Goal: Task Accomplishment & Management: Use online tool/utility

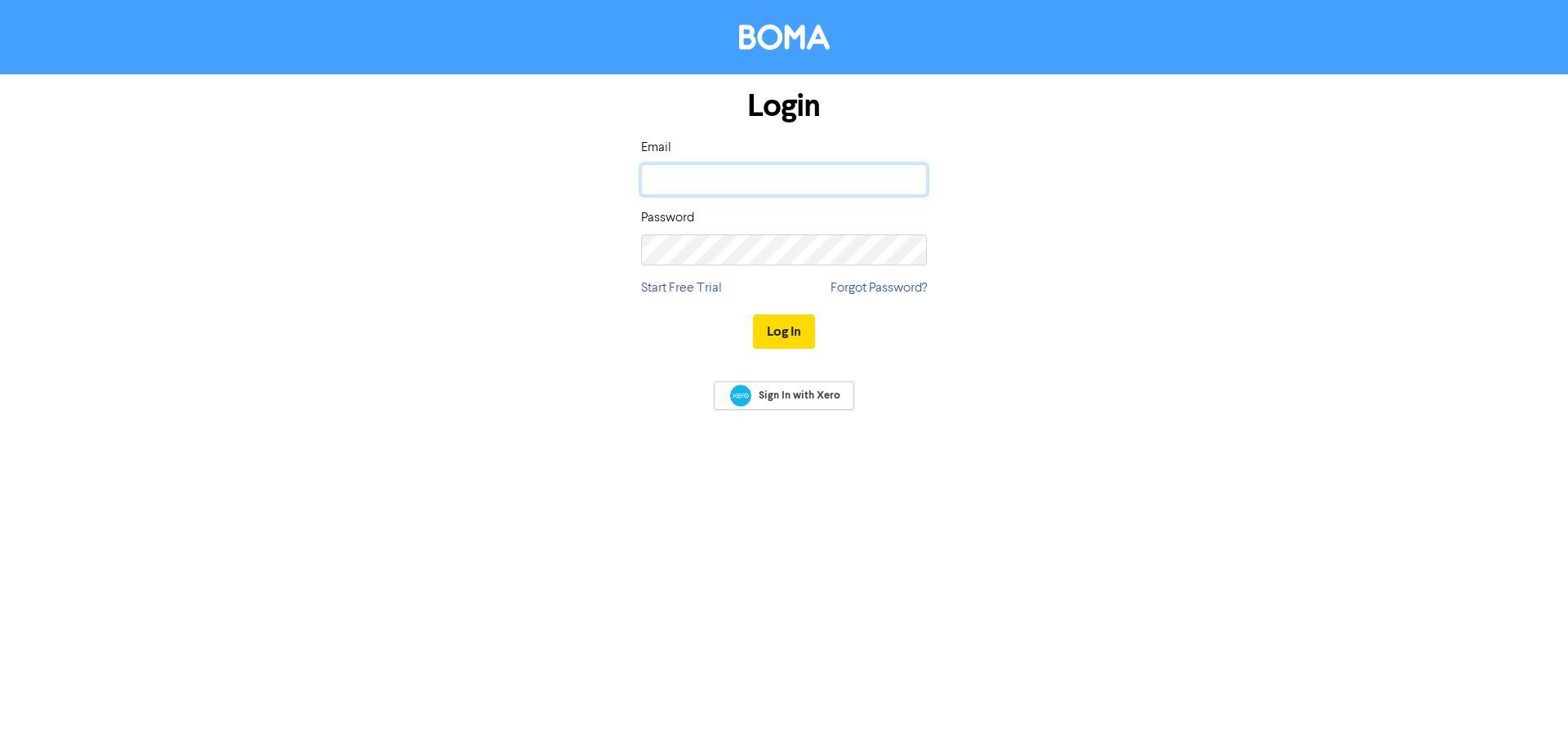
click at [717, 181] on input "email" at bounding box center [784, 179] width 286 height 31
type input "[EMAIL_ADDRESS][DOMAIN_NAME]"
click at [796, 327] on button "Log In" at bounding box center [783, 331] width 62 height 34
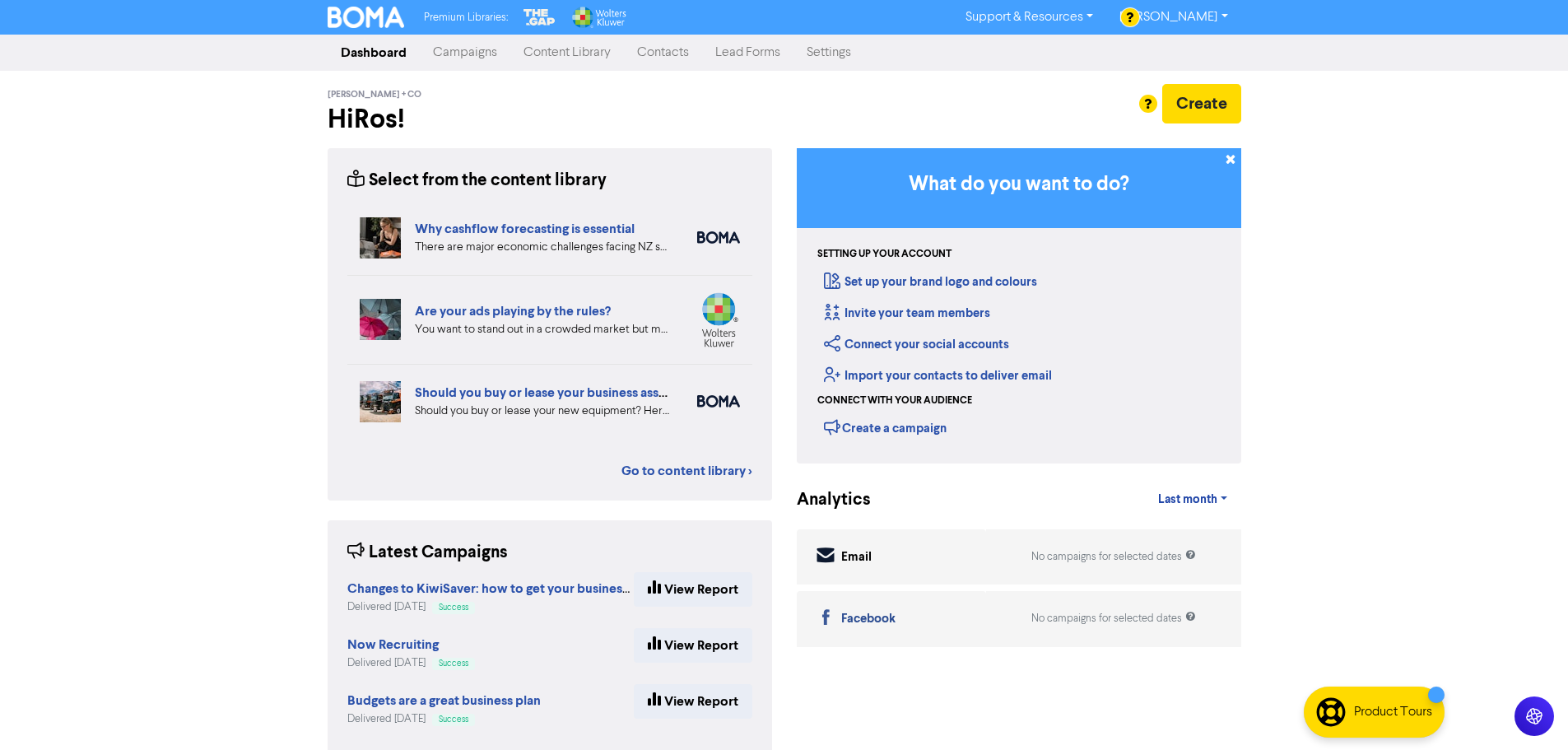
click at [670, 59] on link "Contacts" at bounding box center [662, 52] width 78 height 33
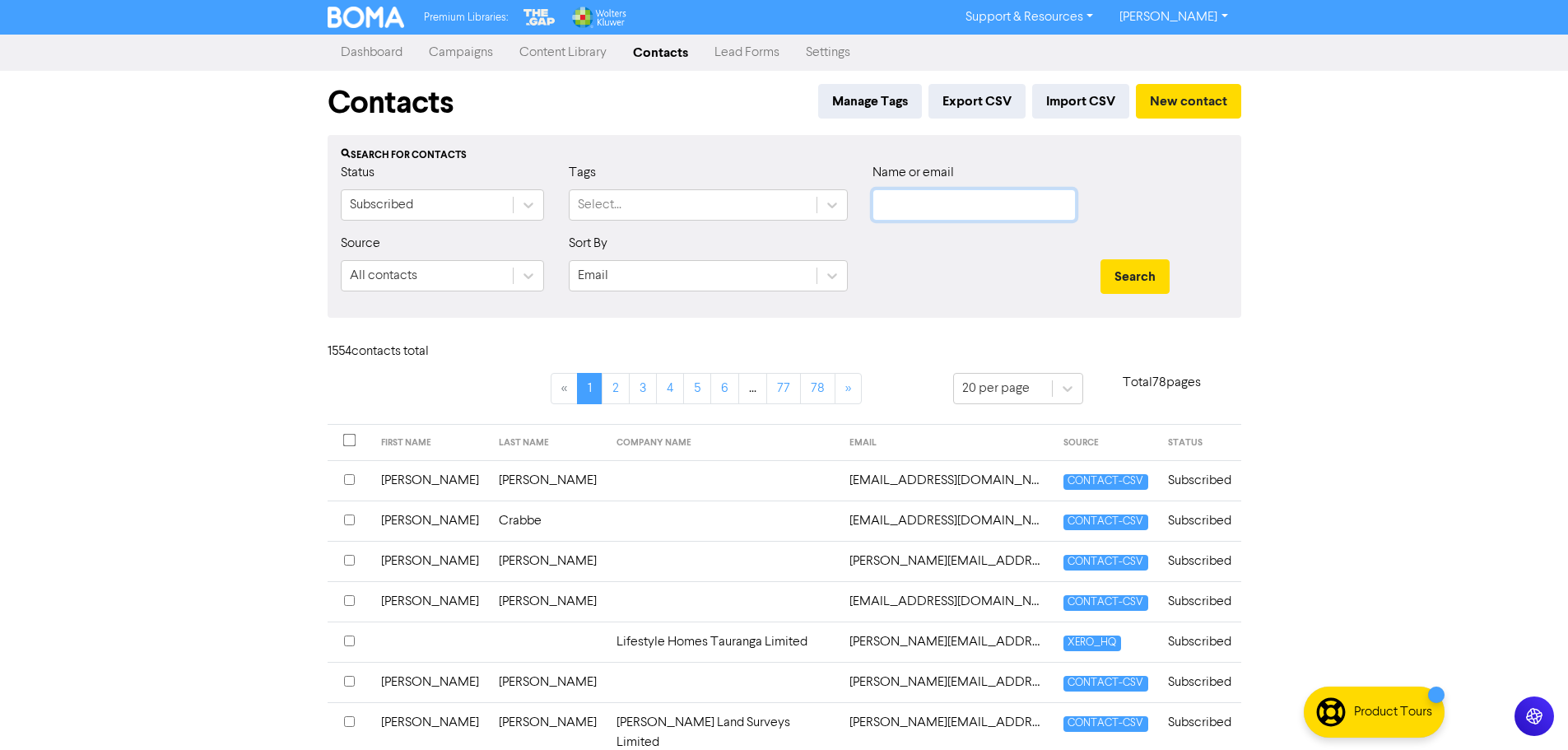
click at [922, 204] on input "text" at bounding box center [974, 205] width 204 height 31
click at [1101, 259] on button "Search" at bounding box center [1135, 276] width 69 height 34
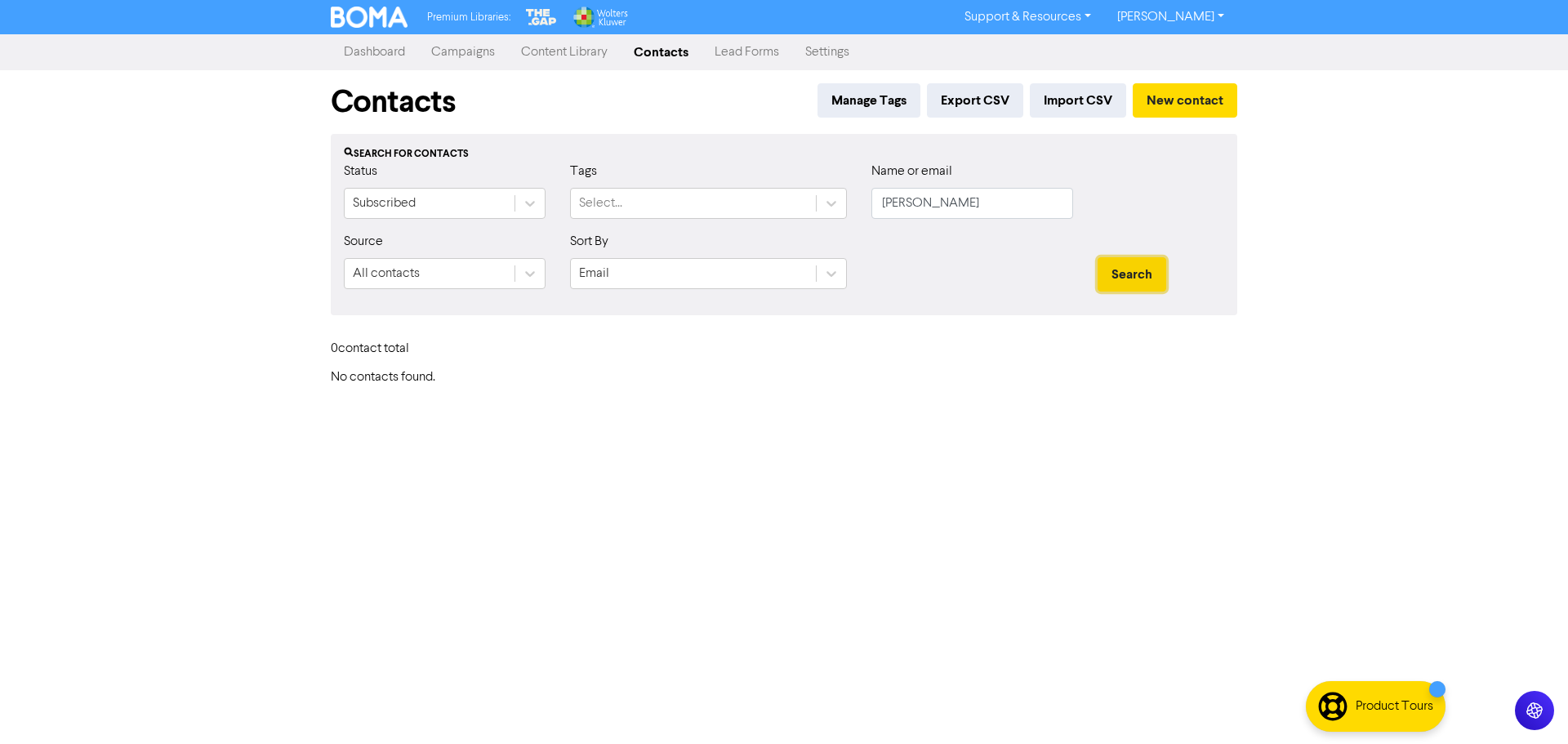
click at [1152, 266] on button "Search" at bounding box center [1131, 274] width 68 height 34
click at [980, 202] on input "[PERSON_NAME]" at bounding box center [972, 203] width 202 height 31
drag, startPoint x: 872, startPoint y: 198, endPoint x: 756, endPoint y: 207, distance: 116.3
click at [756, 207] on div "Status Subscribed Tags Select... Name or email [PERSON_NAME]" at bounding box center [784, 197] width 905 height 70
drag, startPoint x: 993, startPoint y: 212, endPoint x: 814, endPoint y: 223, distance: 179.3
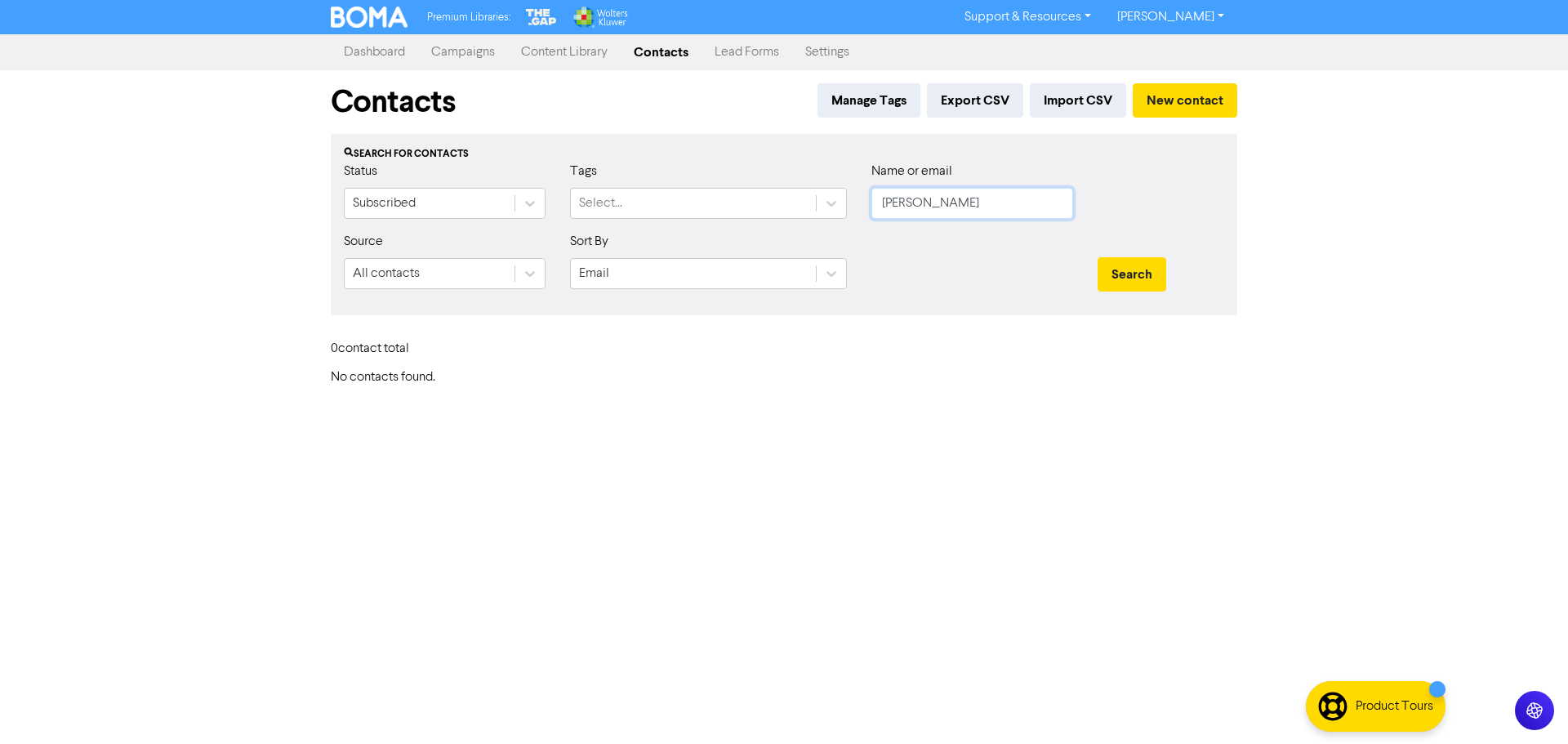
click at [814, 223] on div "Status Subscribed Tags Select... Name or email [PERSON_NAME]" at bounding box center [784, 197] width 905 height 70
paste input "[PERSON_NAME]"
type input "[PERSON_NAME]"
click at [1144, 263] on button "Search" at bounding box center [1131, 274] width 68 height 34
drag, startPoint x: 1012, startPoint y: 210, endPoint x: 594, endPoint y: 251, distance: 420.0
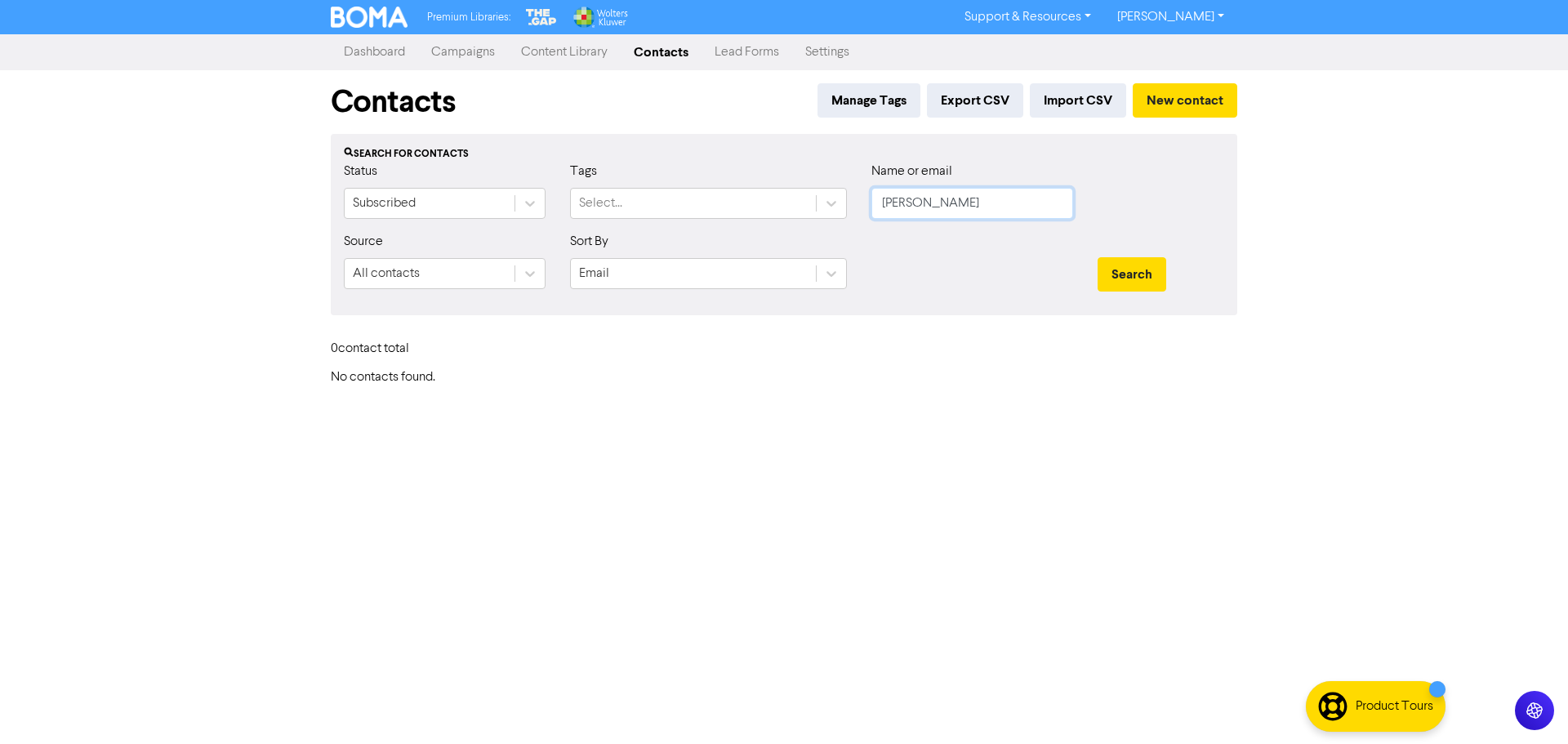
click at [609, 249] on form "Status Subscribed Tags Select... Name or email [PERSON_NAME] Source All contact…" at bounding box center [784, 232] width 880 height 141
click at [1097, 257] on button "Search" at bounding box center [1131, 274] width 68 height 34
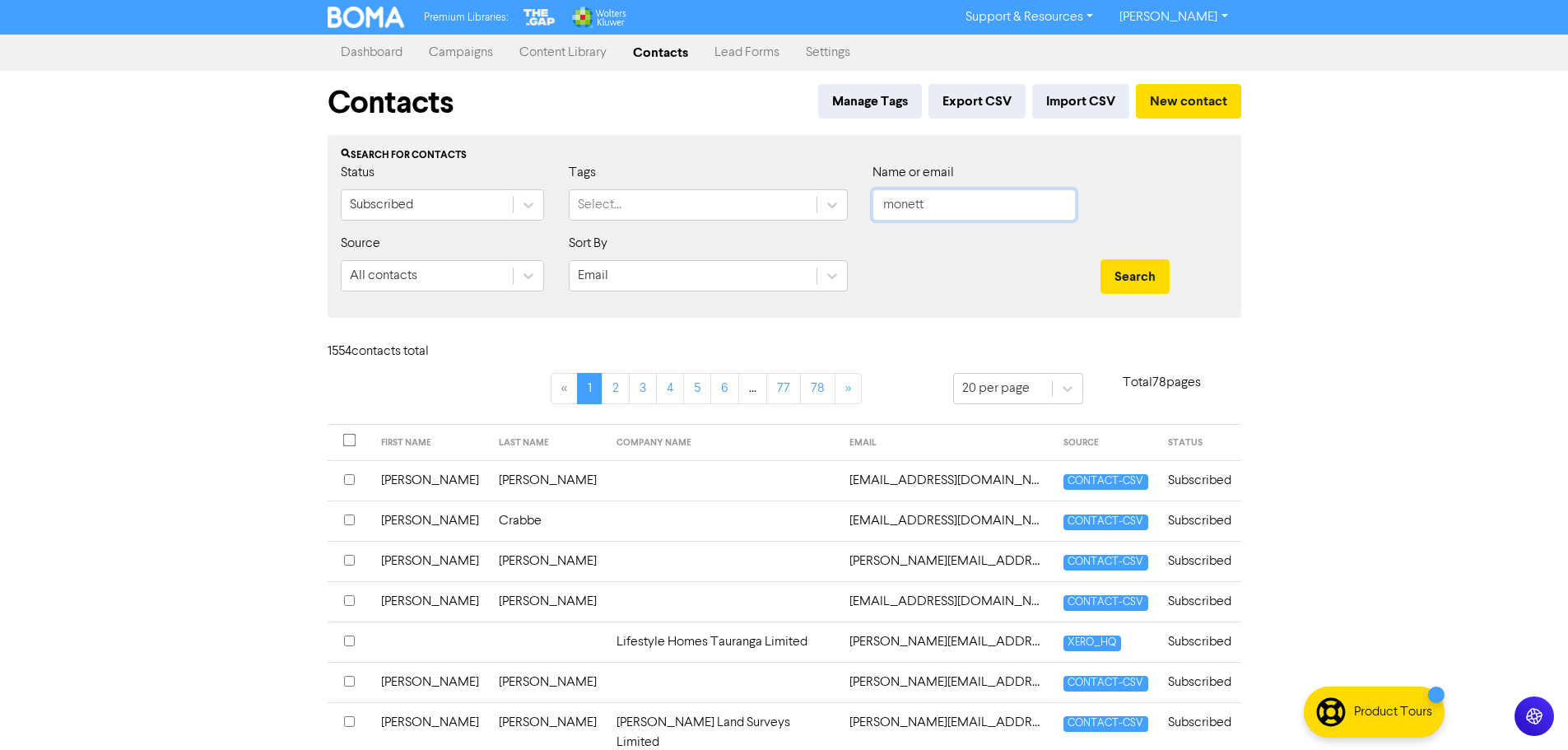
type input "monett"
click at [1101, 259] on button "Search" at bounding box center [1135, 276] width 69 height 34
